Goal: Find specific page/section: Find specific page/section

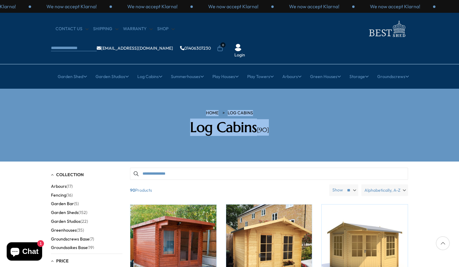
drag, startPoint x: 458, startPoint y: 57, endPoint x: 457, endPoint y: 99, distance: 41.5
click at [411, 89] on section "HOME Log Cabins Log Cabins [90]" at bounding box center [229, 125] width 459 height 73
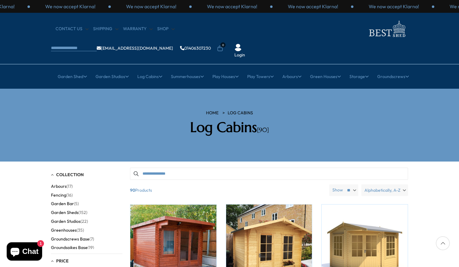
click at [67, 210] on span "Garden Sheds" at bounding box center [64, 212] width 27 height 5
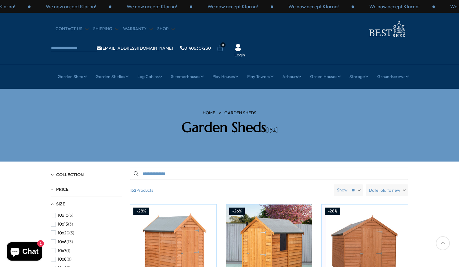
click at [443, 243] on div at bounding box center [443, 243] width 14 height 14
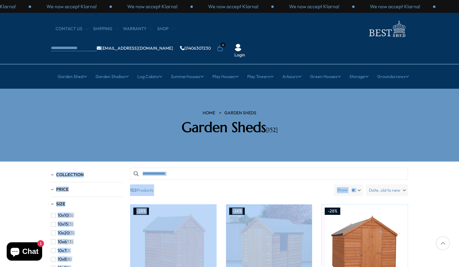
drag, startPoint x: 458, startPoint y: 113, endPoint x: 453, endPoint y: 193, distance: 80.1
click at [416, 109] on section "HOME Garden Sheds Garden Sheds [152]" at bounding box center [229, 125] width 459 height 73
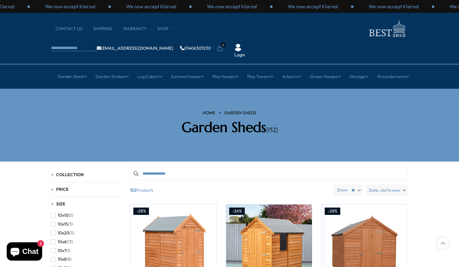
drag, startPoint x: 405, startPoint y: 111, endPoint x: 408, endPoint y: 138, distance: 27.0
click at [408, 138] on section "HOME Garden Sheds Garden Sheds [152]" at bounding box center [229, 125] width 459 height 73
click at [442, 244] on div at bounding box center [443, 243] width 14 height 14
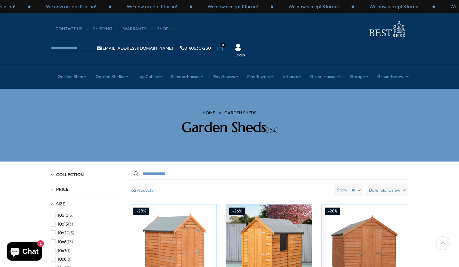
click at [442, 244] on div at bounding box center [443, 243] width 14 height 14
click at [52, 202] on div "Size" at bounding box center [86, 204] width 71 height 5
